Goal: Complete application form

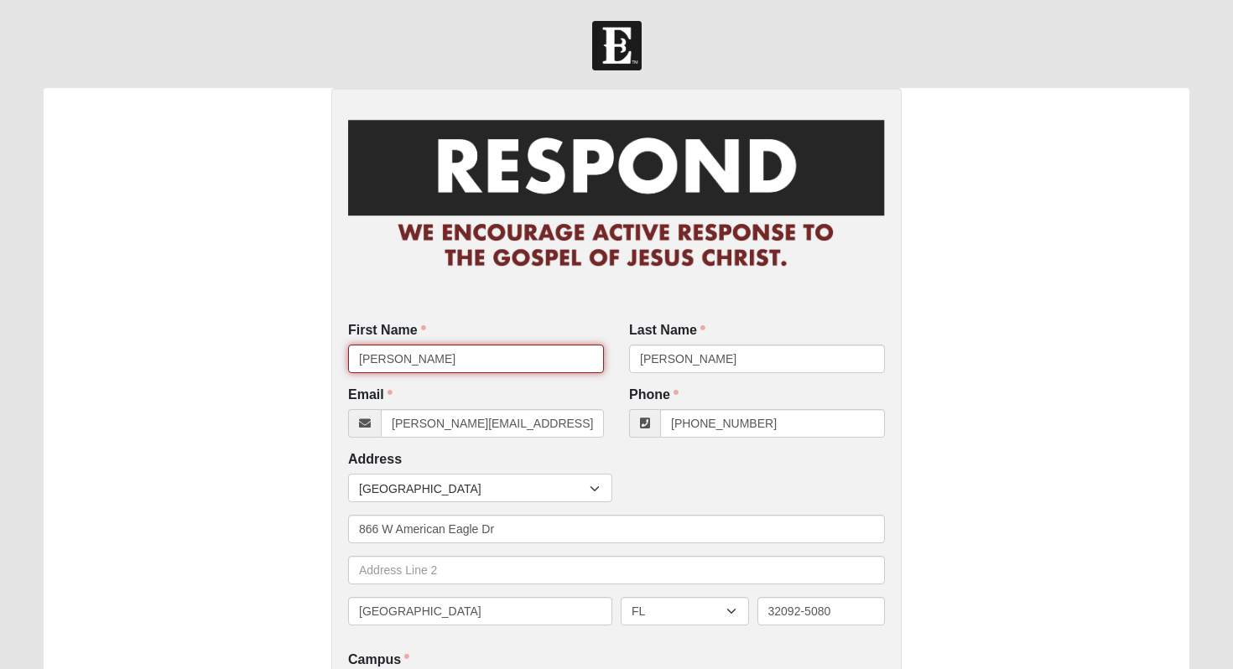
click at [470, 369] on input "[PERSON_NAME]" at bounding box center [476, 359] width 256 height 29
type input "Mickey"
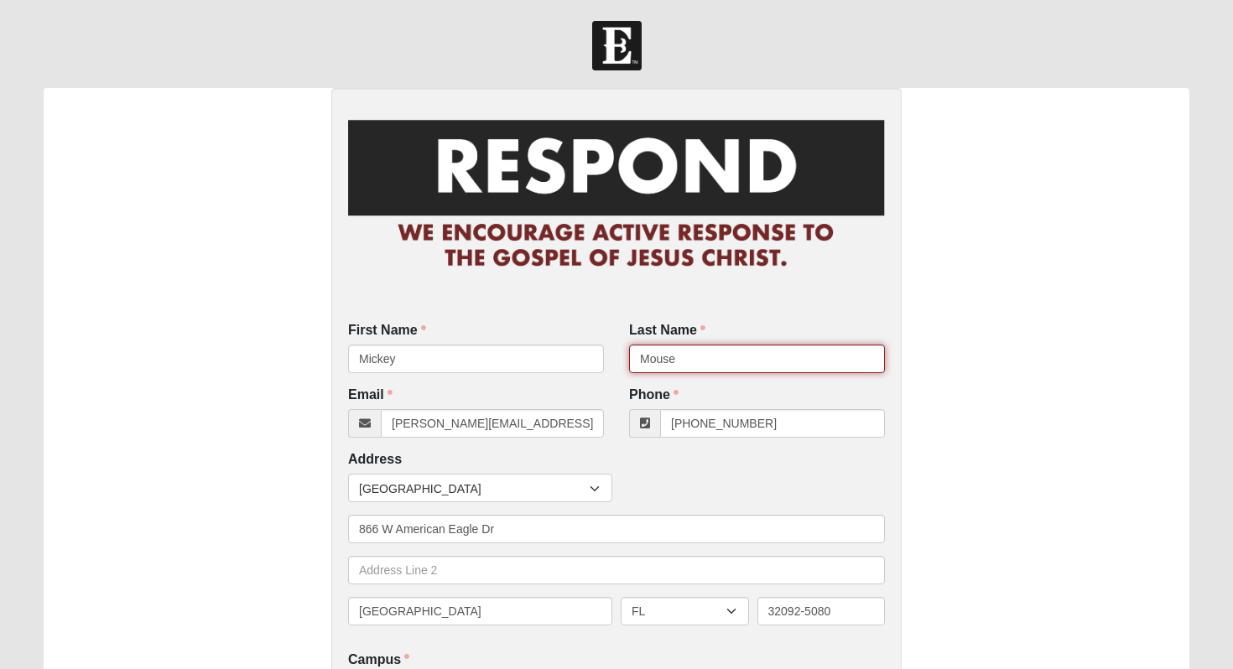
type input "Mouse"
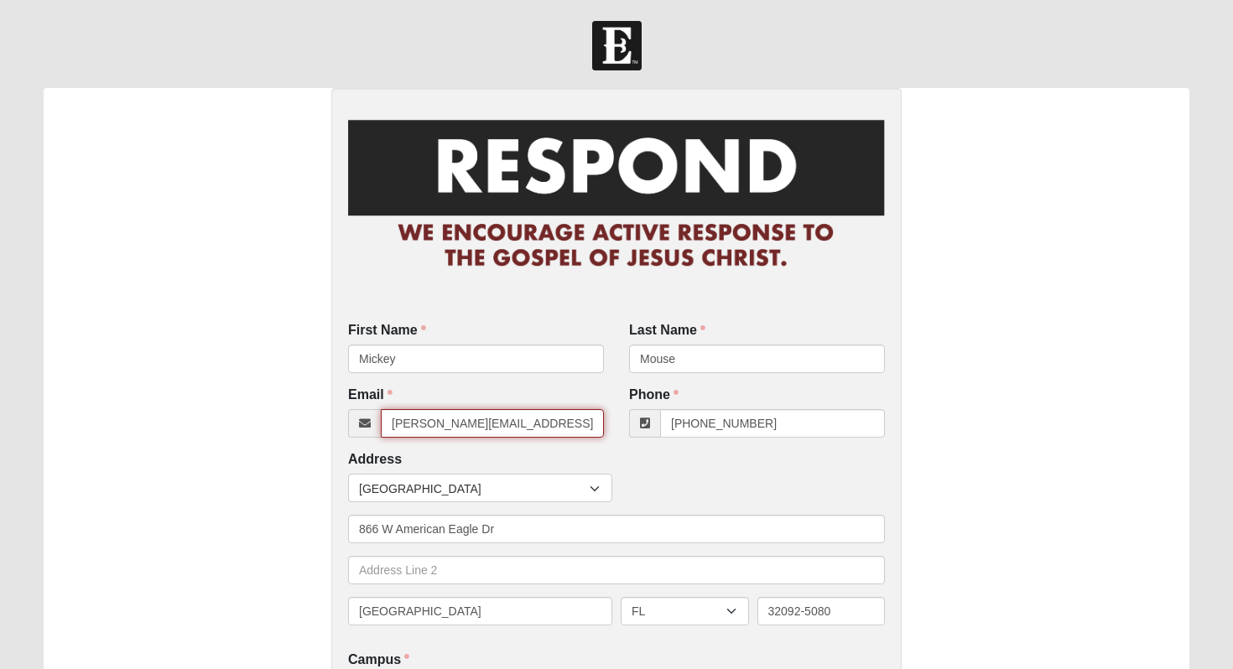
click at [430, 420] on input "[PERSON_NAME][EMAIL_ADDRESS][PERSON_NAME][DOMAIN_NAME]" at bounding box center [492, 423] width 223 height 29
paste input "[PHONE_NUMBER]"
type input "[PHONE_NUMBER]"
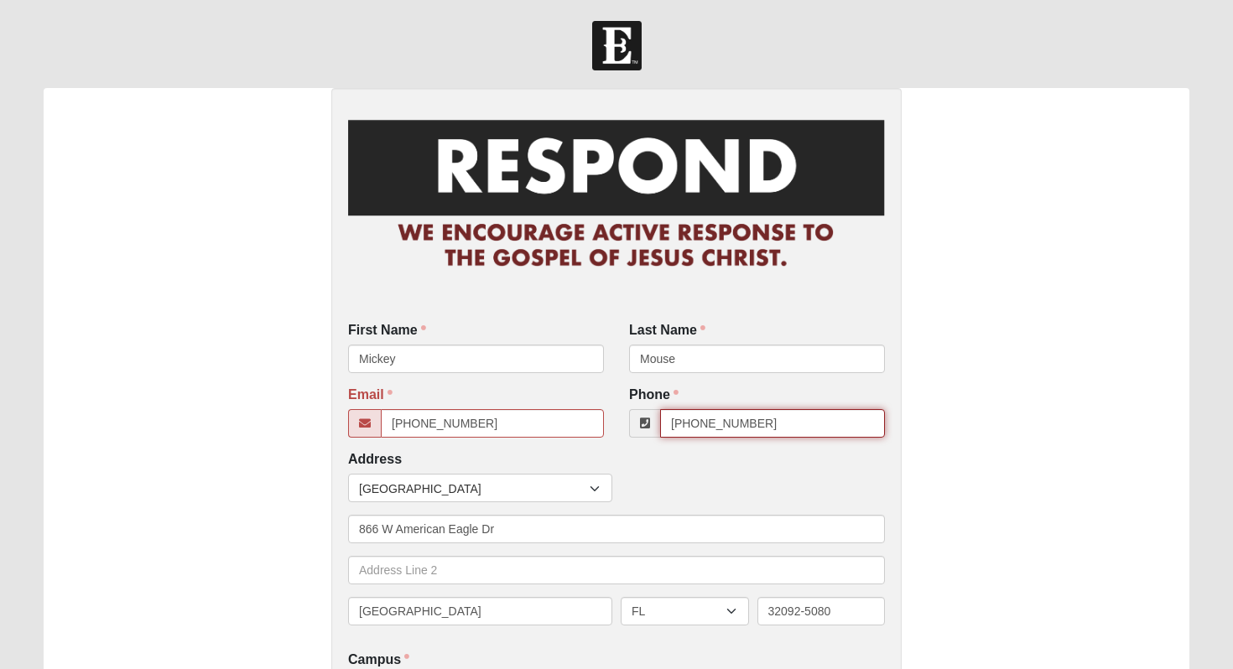
click at [705, 424] on input "[PHONE_NUMBER]" at bounding box center [772, 423] width 225 height 29
paste input "04) 610-4897"
type input "[PHONE_NUMBER]"
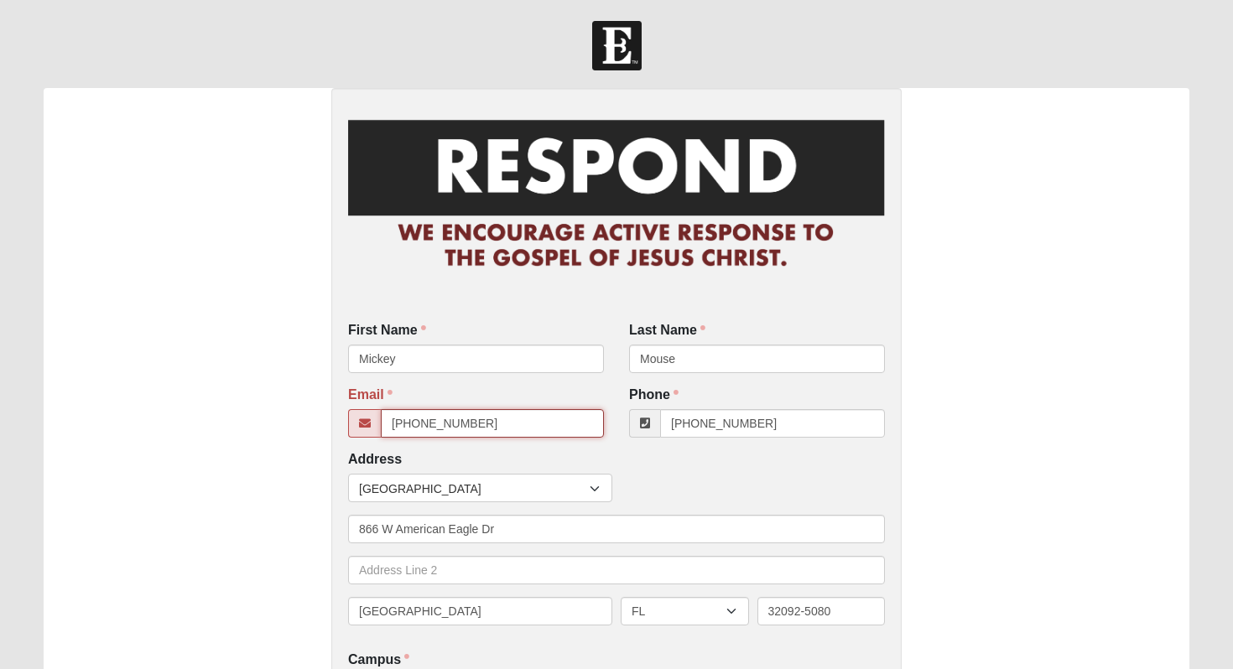
click at [506, 427] on input "[PHONE_NUMBER]" at bounding box center [492, 423] width 223 height 29
type input "n"
click at [785, 407] on div "Phone [PHONE_NUMBER] Phone is required." at bounding box center [757, 412] width 256 height 52
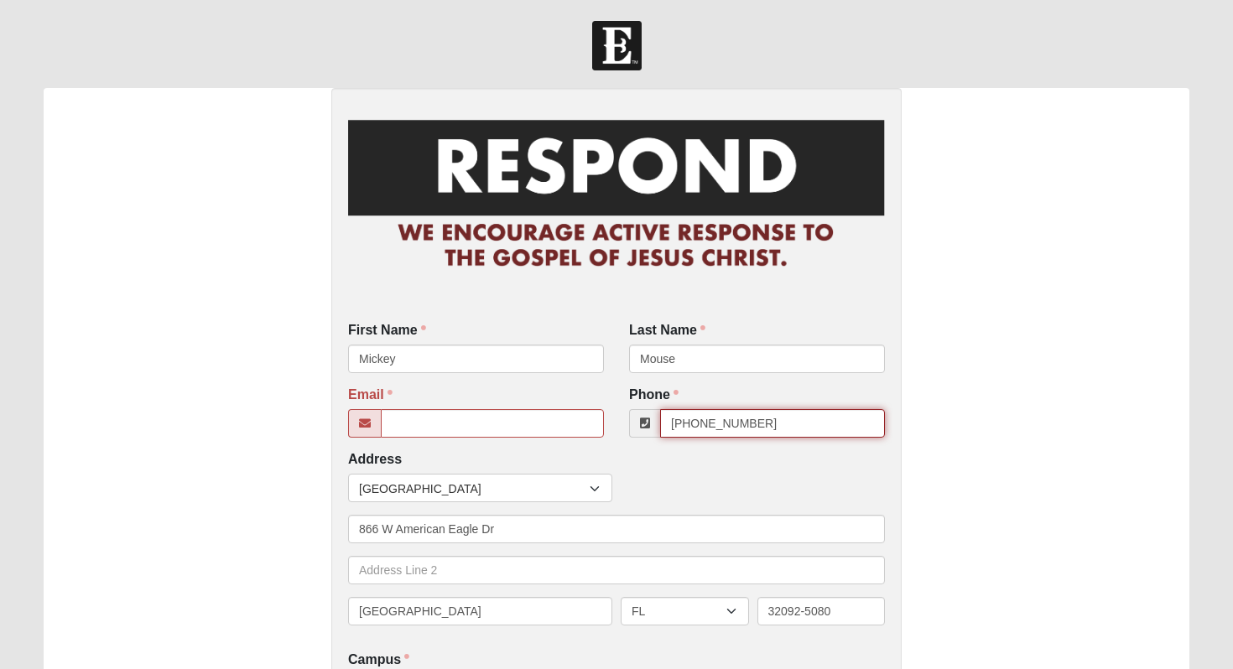
click at [782, 422] on input "[PHONE_NUMBER]" at bounding box center [772, 423] width 225 height 29
click at [502, 422] on input "Email" at bounding box center [492, 423] width 223 height 29
paste input "[EMAIL_ADDRESS][PERSON_NAME][DOMAIN_NAME]"
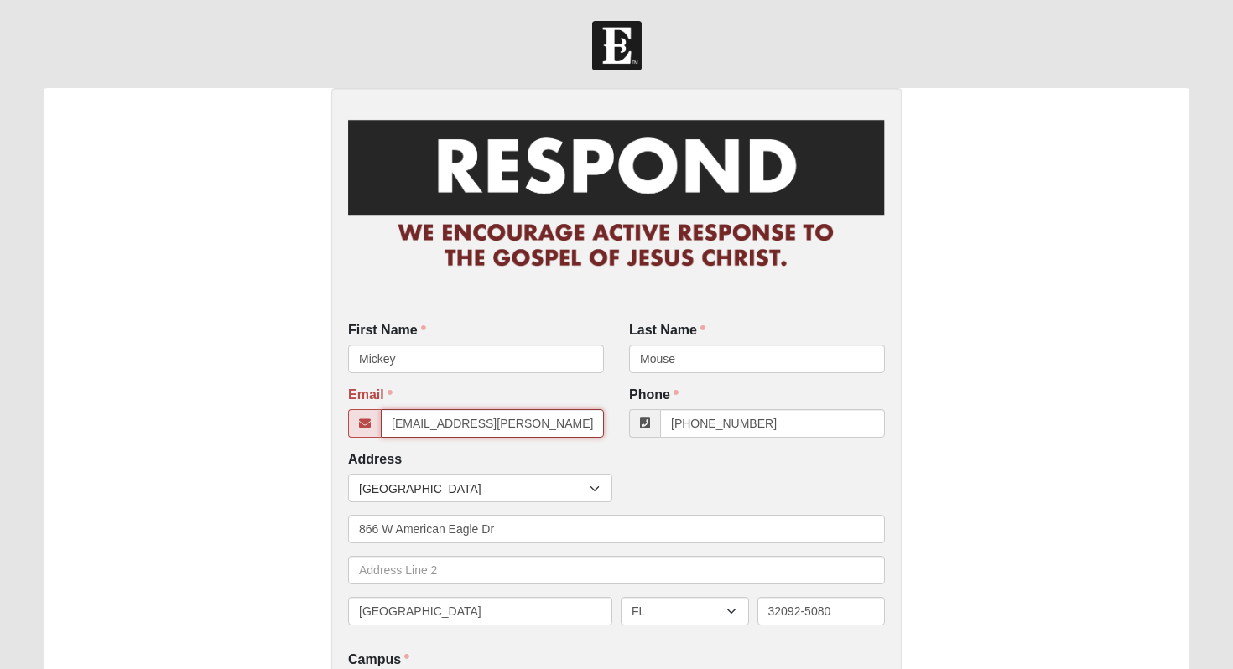
type input "[EMAIL_ADDRESS][PERSON_NAME][DOMAIN_NAME]"
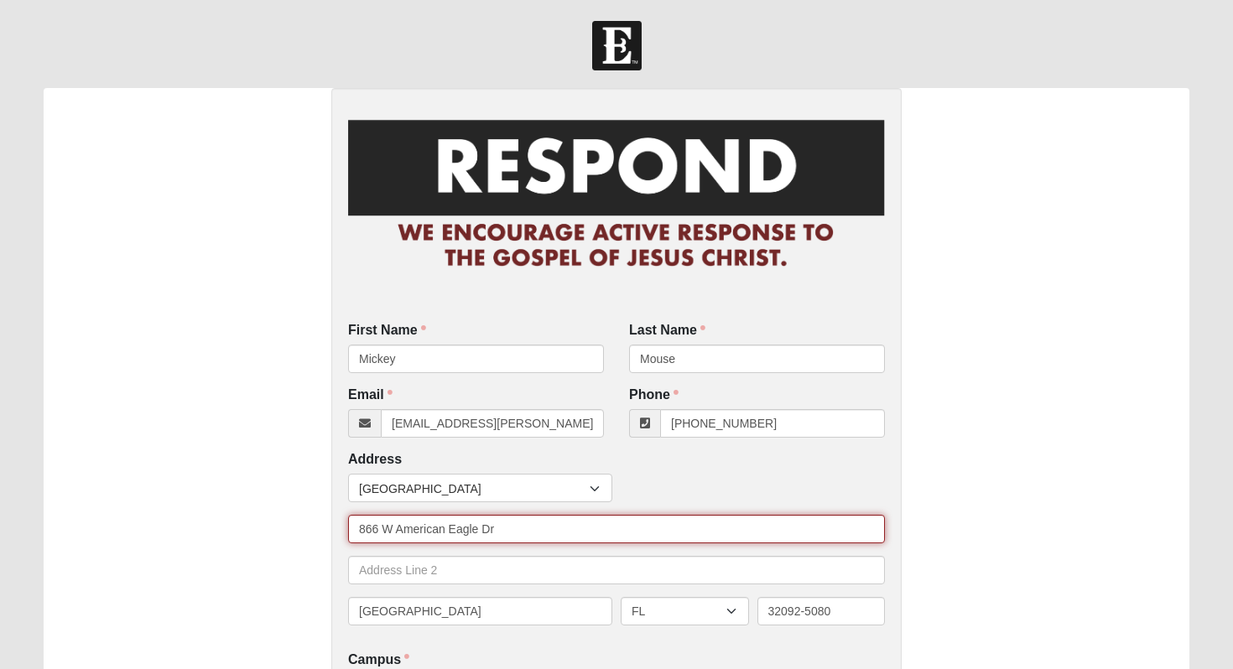
click at [584, 522] on input "866 W American Eagle Dr" at bounding box center [616, 529] width 537 height 29
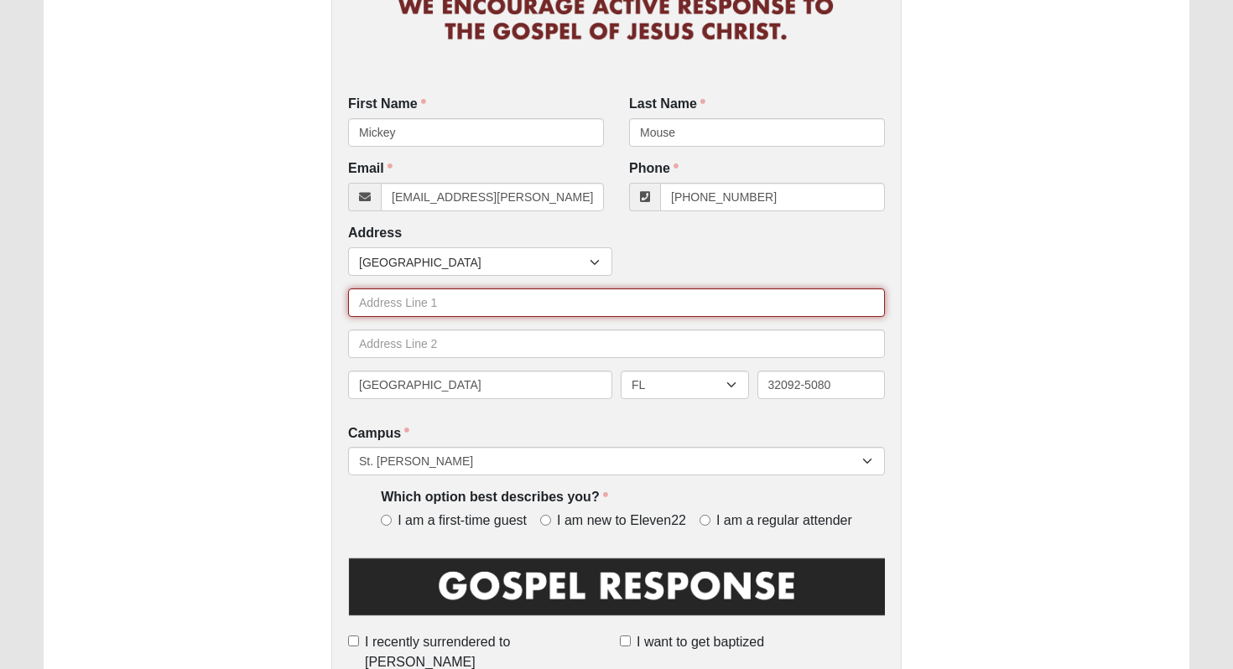
scroll to position [233, 0]
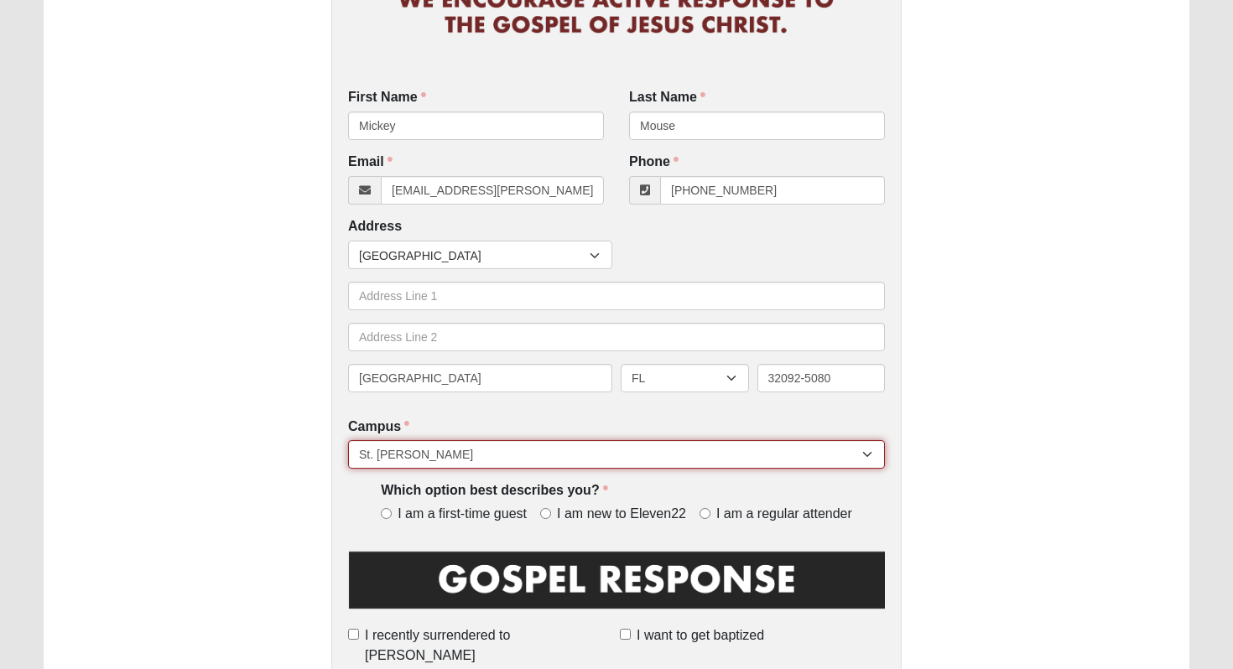
click at [664, 455] on select "[GEOGRAPHIC_DATA] [GEOGRAPHIC_DATA] (Coming Soon) Eleven22 Online [PERSON_NAME]…" at bounding box center [616, 454] width 537 height 29
select select "4"
click at [348, 440] on select "[GEOGRAPHIC_DATA] [GEOGRAPHIC_DATA] (Coming Soon) Eleven22 Online [PERSON_NAME]…" at bounding box center [616, 454] width 537 height 29
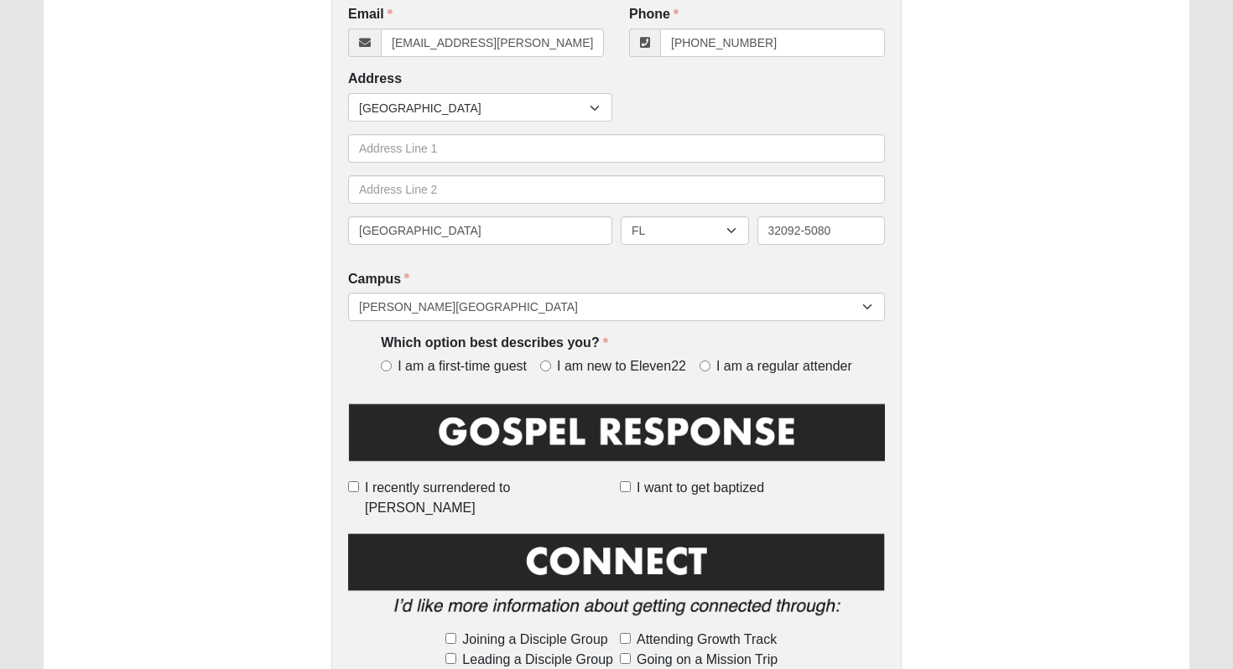
scroll to position [427, 0]
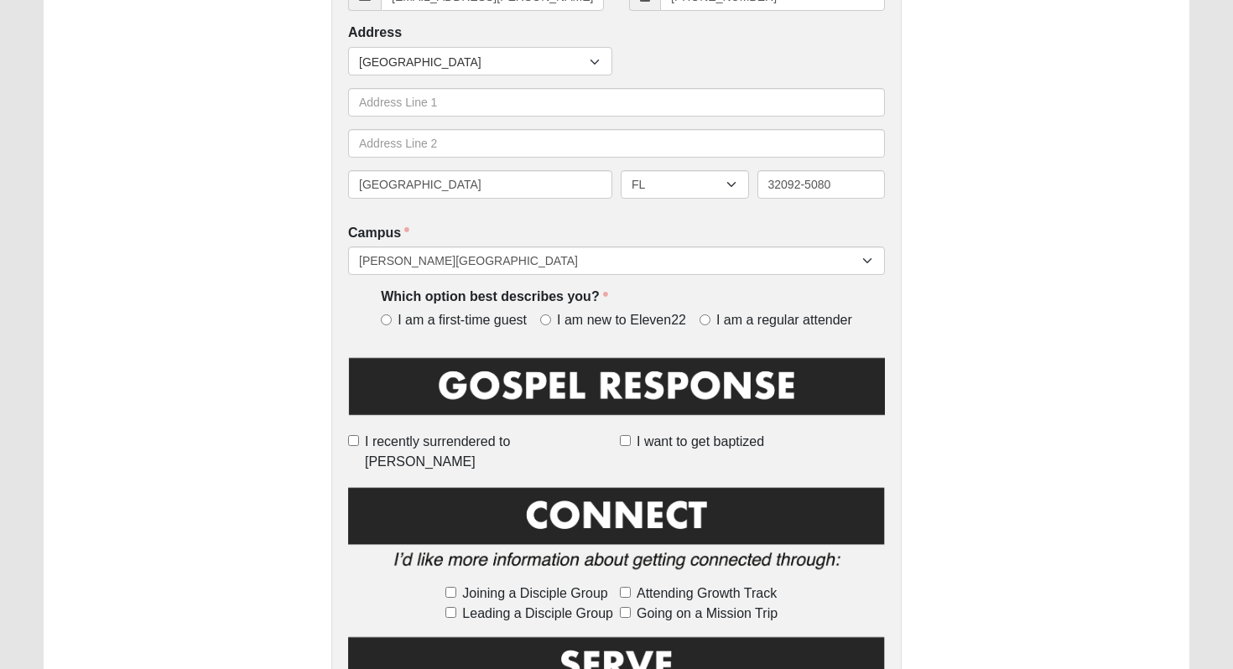
click at [750, 316] on span "I am a regular attender" at bounding box center [784, 320] width 136 height 19
click at [710, 316] on input "I am a regular attender" at bounding box center [704, 319] width 11 height 11
radio input "true"
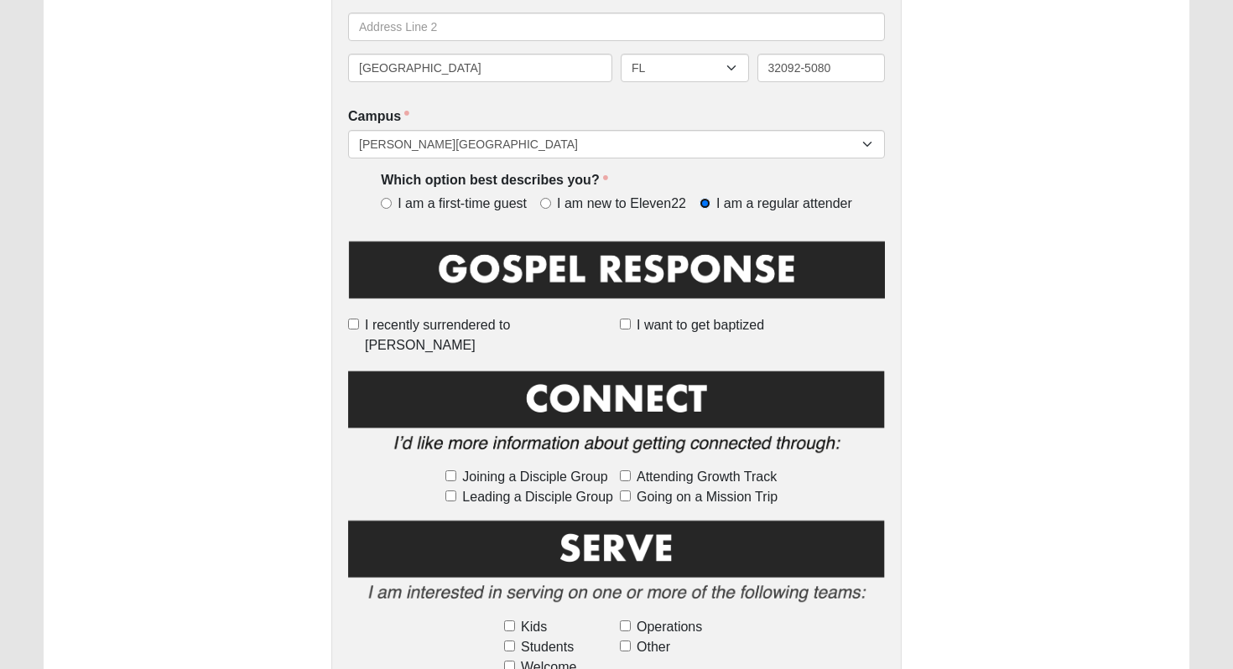
scroll to position [560, 0]
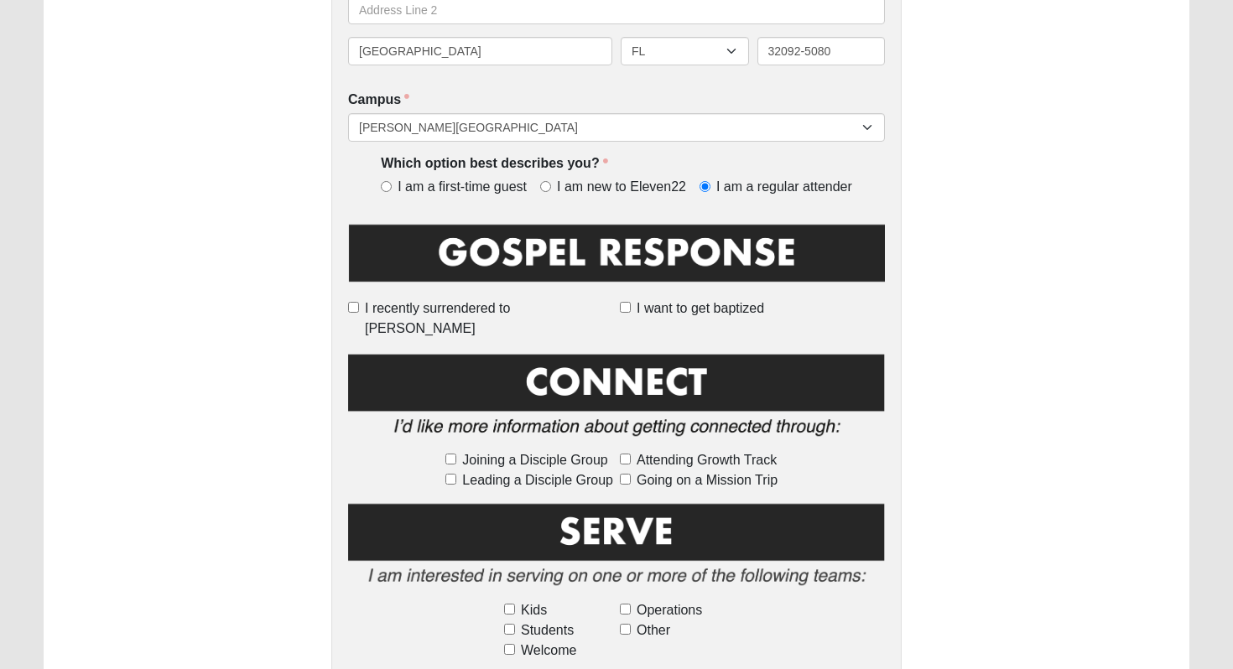
click at [554, 450] on span "Joining a Disciple Group" at bounding box center [534, 460] width 145 height 20
click at [456, 454] on input "Joining a Disciple Group" at bounding box center [450, 459] width 11 height 11
checkbox input "true"
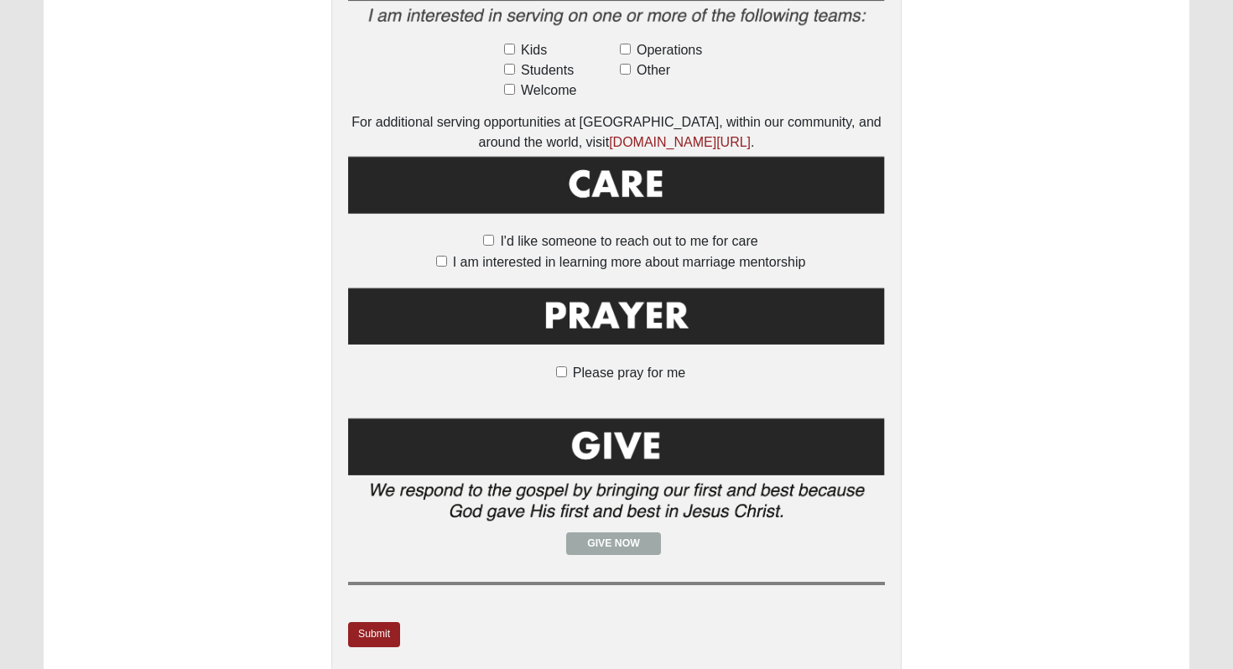
scroll to position [1168, 0]
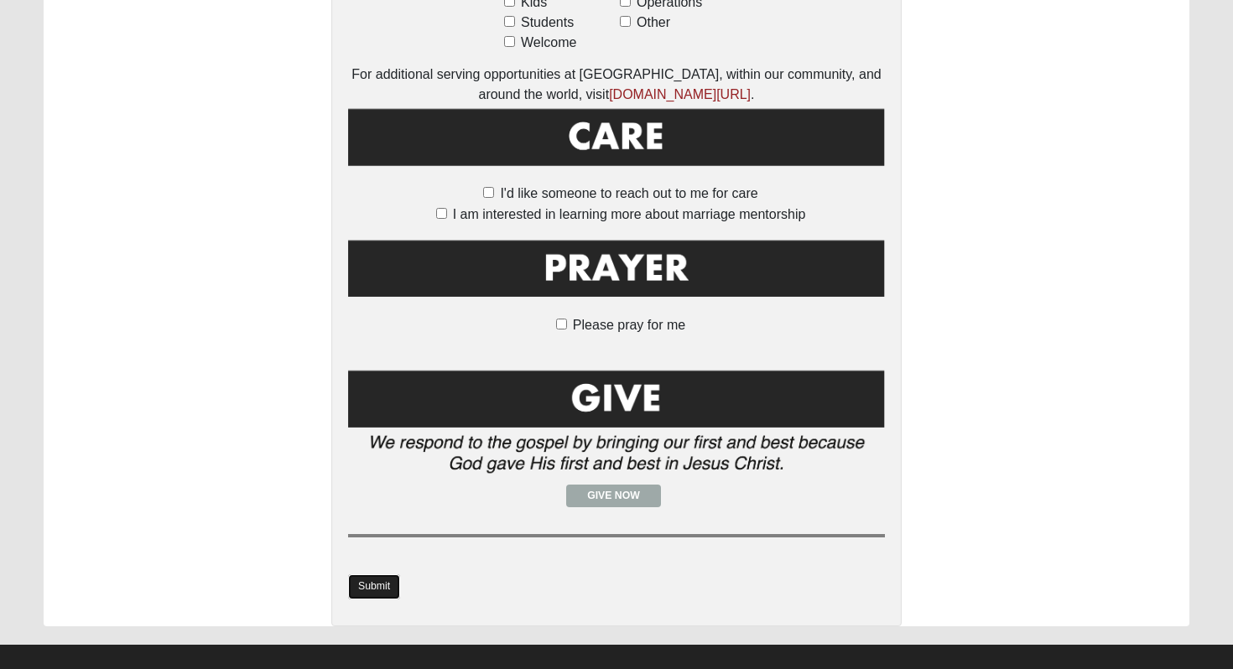
click at [372, 574] on link "Submit" at bounding box center [374, 586] width 52 height 24
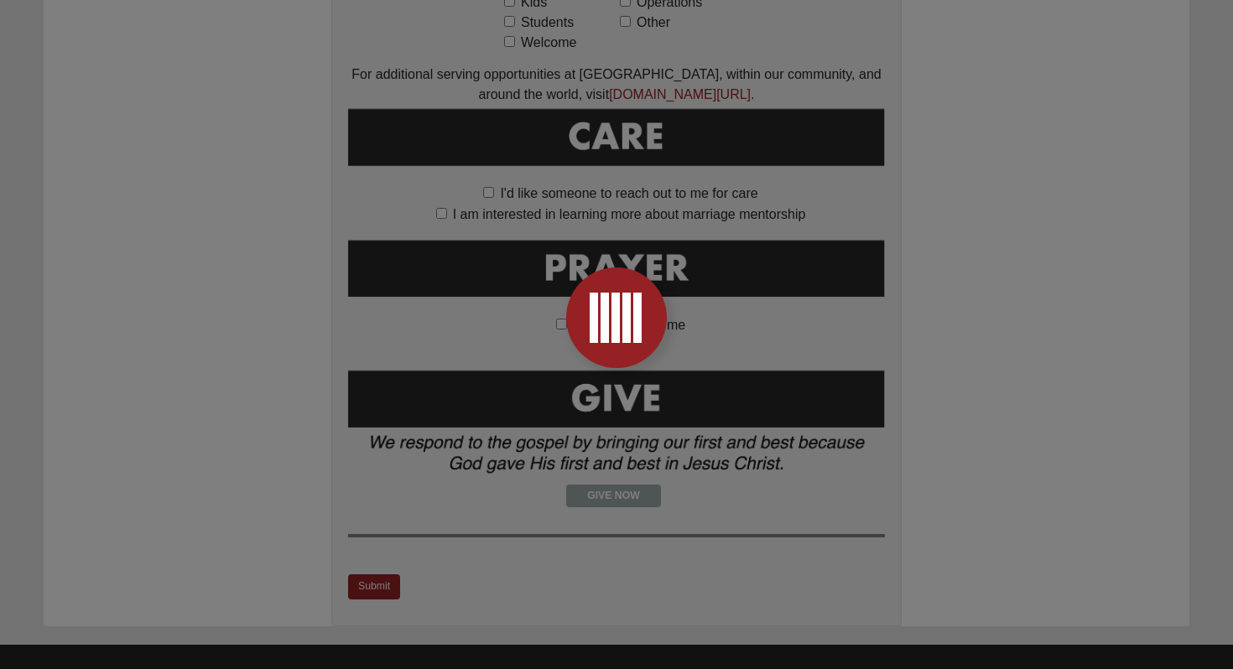
scroll to position [0, 0]
